Goal: Find specific page/section: Find specific page/section

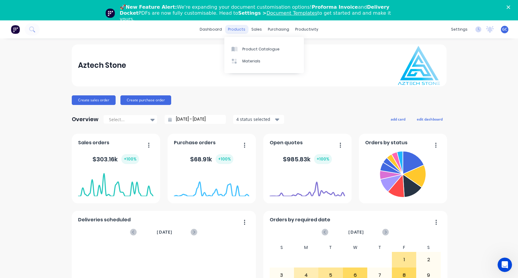
click at [238, 29] on div "products" at bounding box center [236, 29] width 23 height 9
click at [206, 29] on link "dashboard" at bounding box center [211, 29] width 28 height 9
click at [300, 27] on div "productivity" at bounding box center [306, 29] width 29 height 9
click at [298, 29] on div "productivity" at bounding box center [306, 29] width 29 height 9
click at [308, 49] on div "Workflow" at bounding box center [315, 49] width 18 height 5
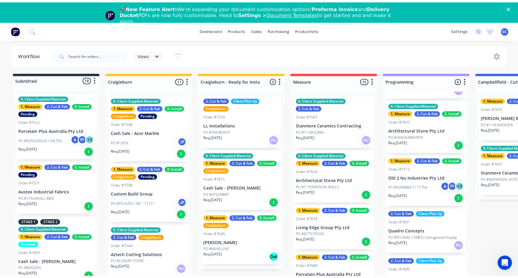
scroll to position [24, 0]
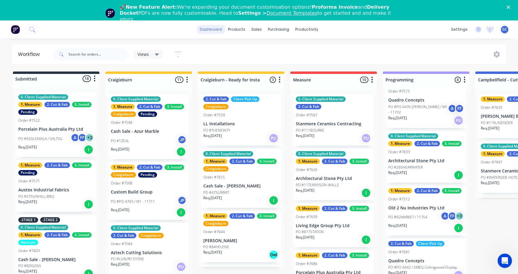
click at [212, 29] on link "dashboard" at bounding box center [211, 29] width 28 height 9
